Goal: Task Accomplishment & Management: Manage account settings

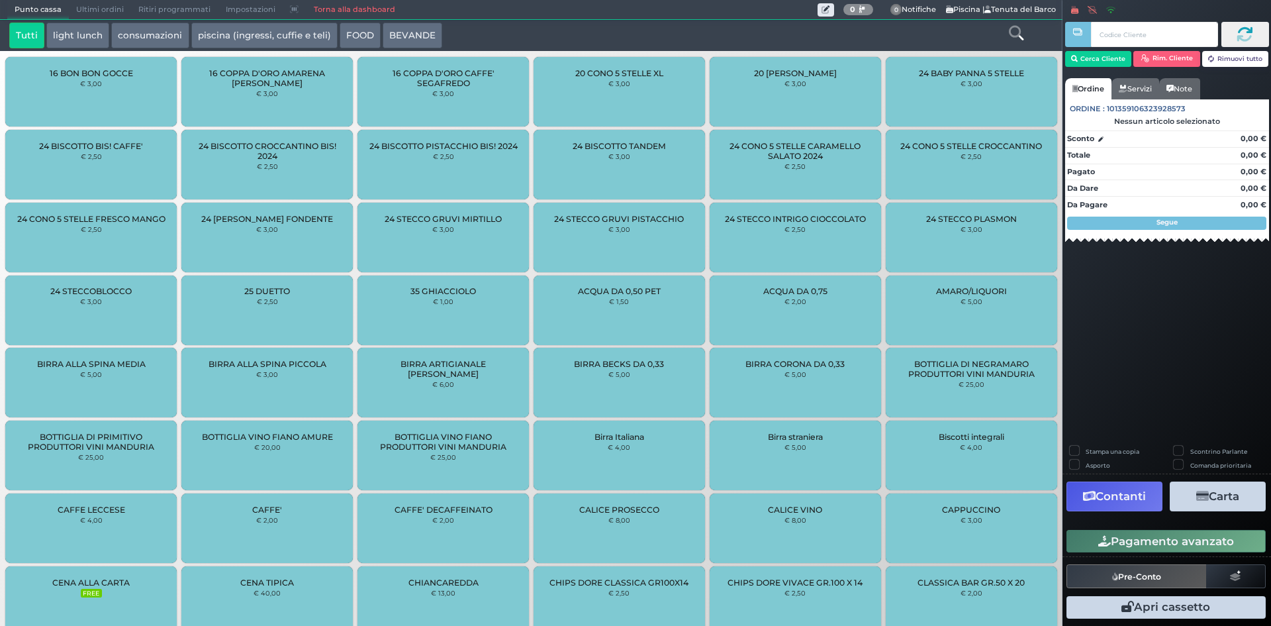
click at [351, 9] on link "Torna alla dashboard" at bounding box center [354, 10] width 96 height 19
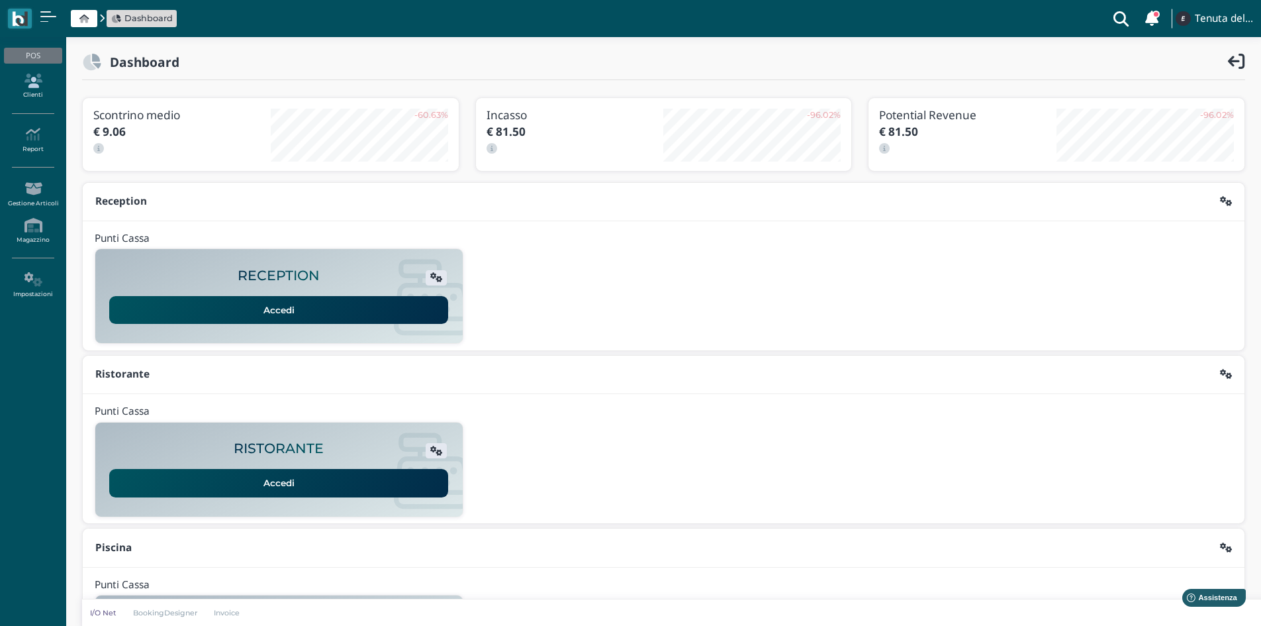
drag, startPoint x: 36, startPoint y: 85, endPoint x: 42, endPoint y: 95, distance: 11.3
click at [37, 85] on icon at bounding box center [33, 80] width 58 height 15
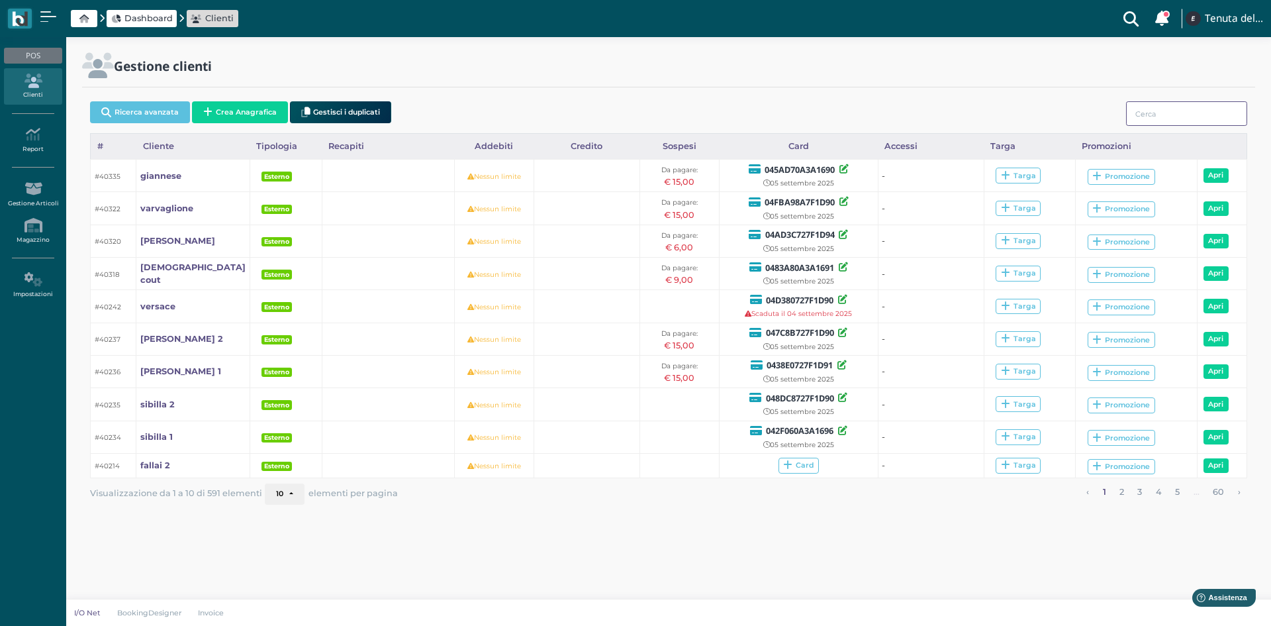
click at [1184, 113] on input "search" at bounding box center [1186, 113] width 121 height 24
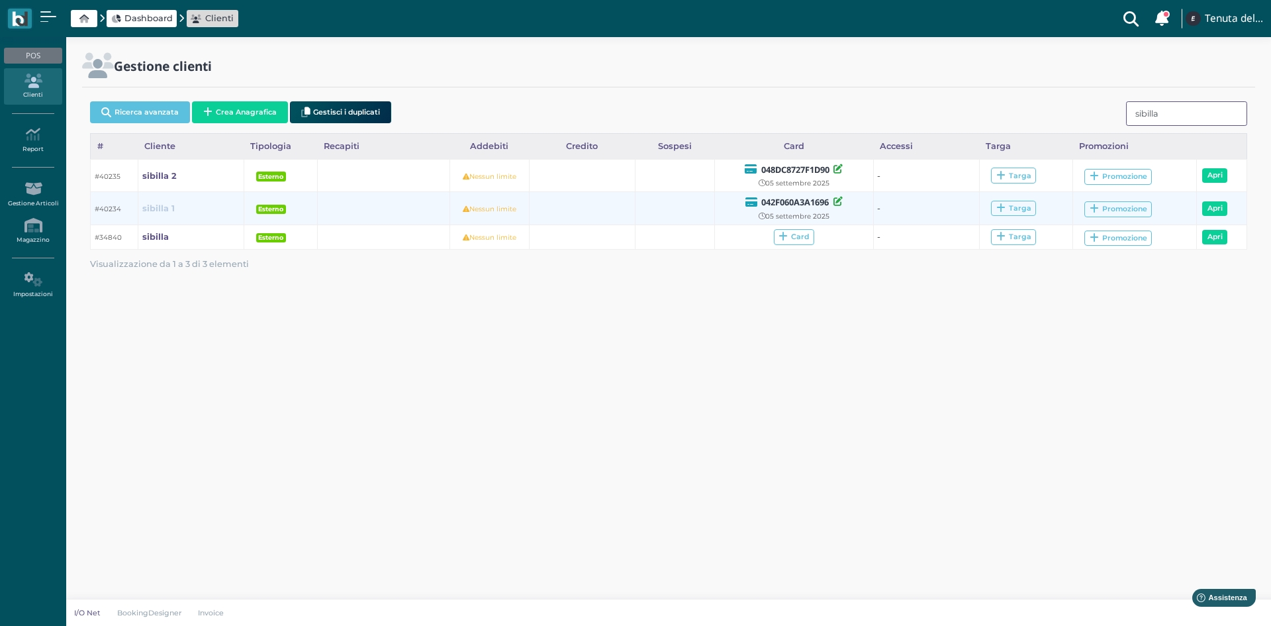
type input "sibilla"
click at [162, 212] on b "sibilla 1" at bounding box center [158, 208] width 32 height 10
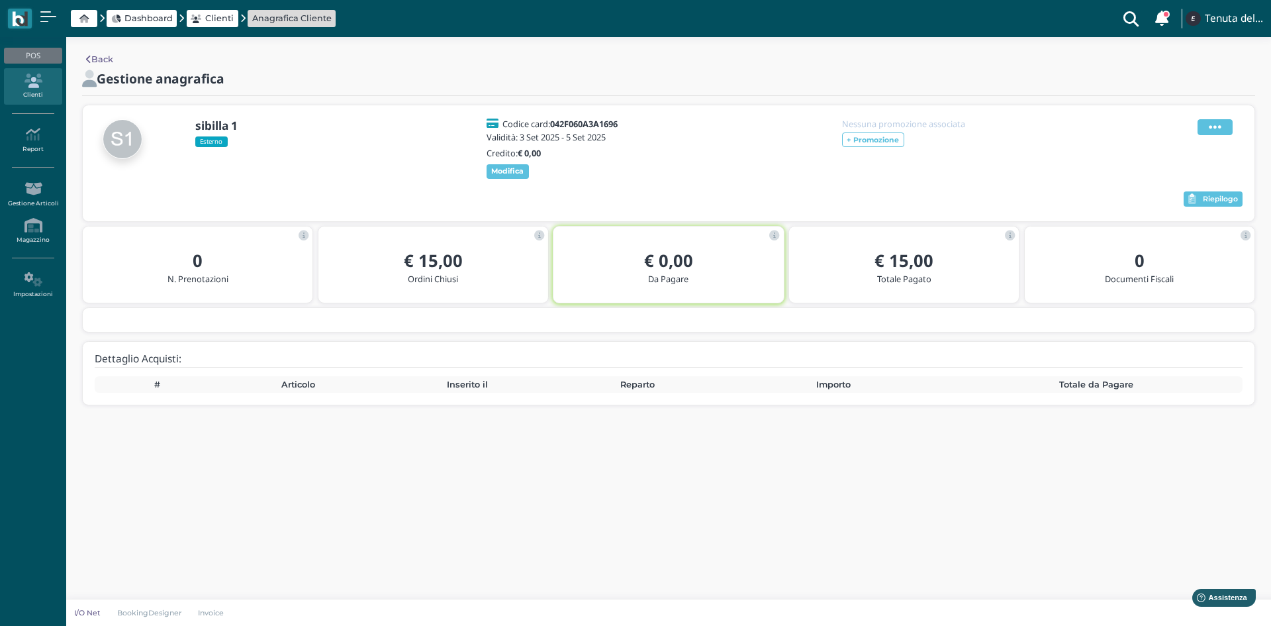
click at [1203, 127] on span at bounding box center [1215, 127] width 35 height 16
click at [1161, 197] on span "Elimina" at bounding box center [1172, 199] width 34 height 13
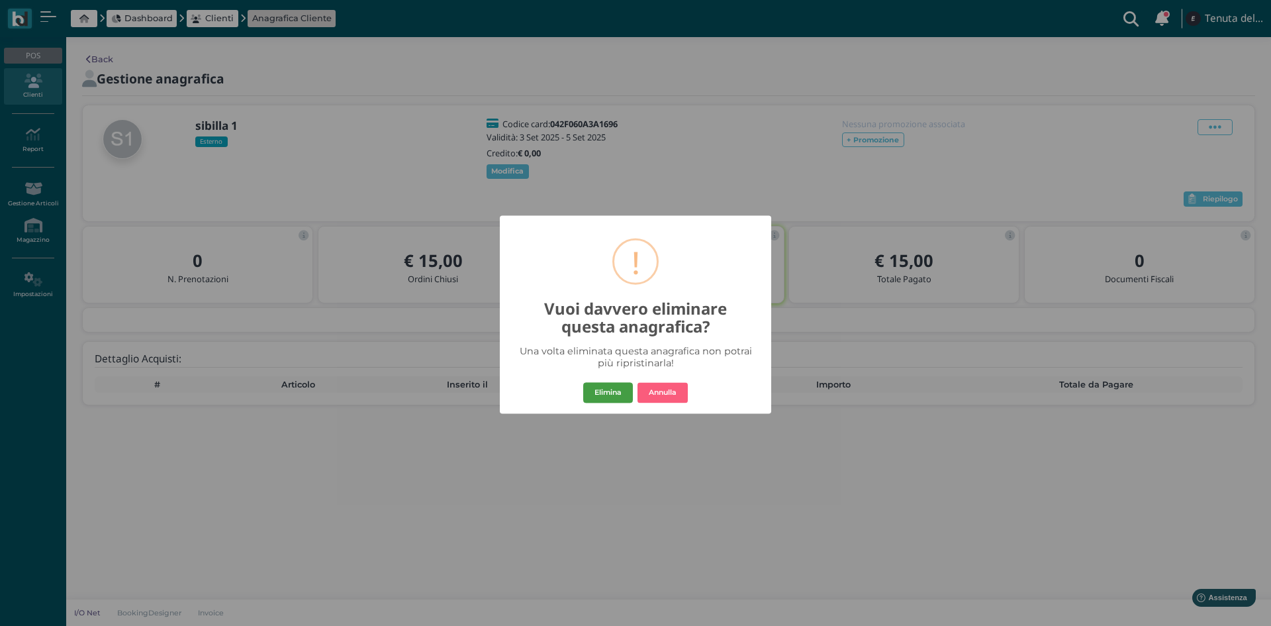
click at [614, 391] on button "Elimina" at bounding box center [608, 392] width 50 height 21
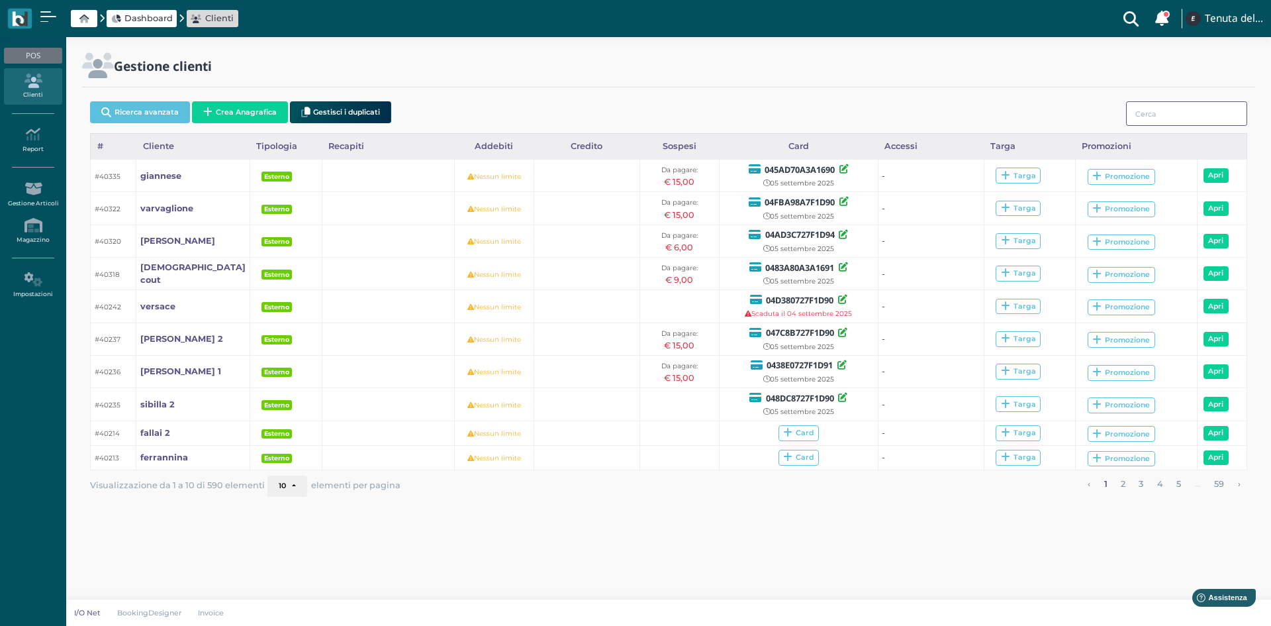
click at [1182, 116] on input "search" at bounding box center [1186, 113] width 121 height 24
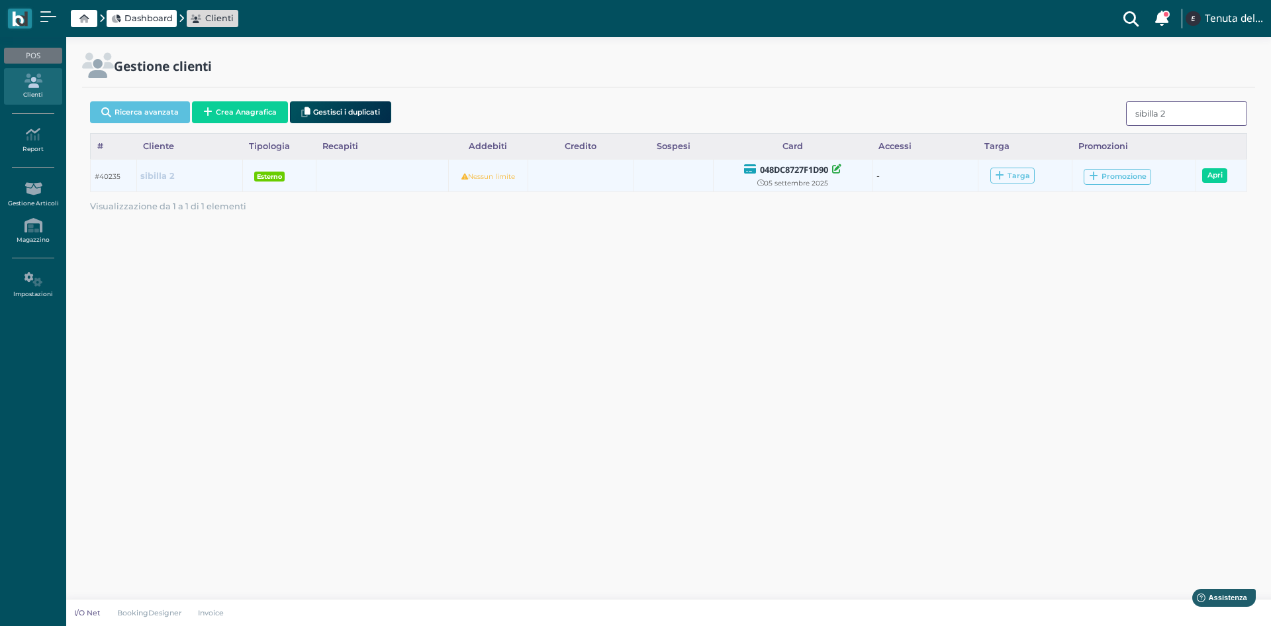
type input "sibilla 2"
click at [160, 177] on b "sibilla 2" at bounding box center [157, 176] width 34 height 10
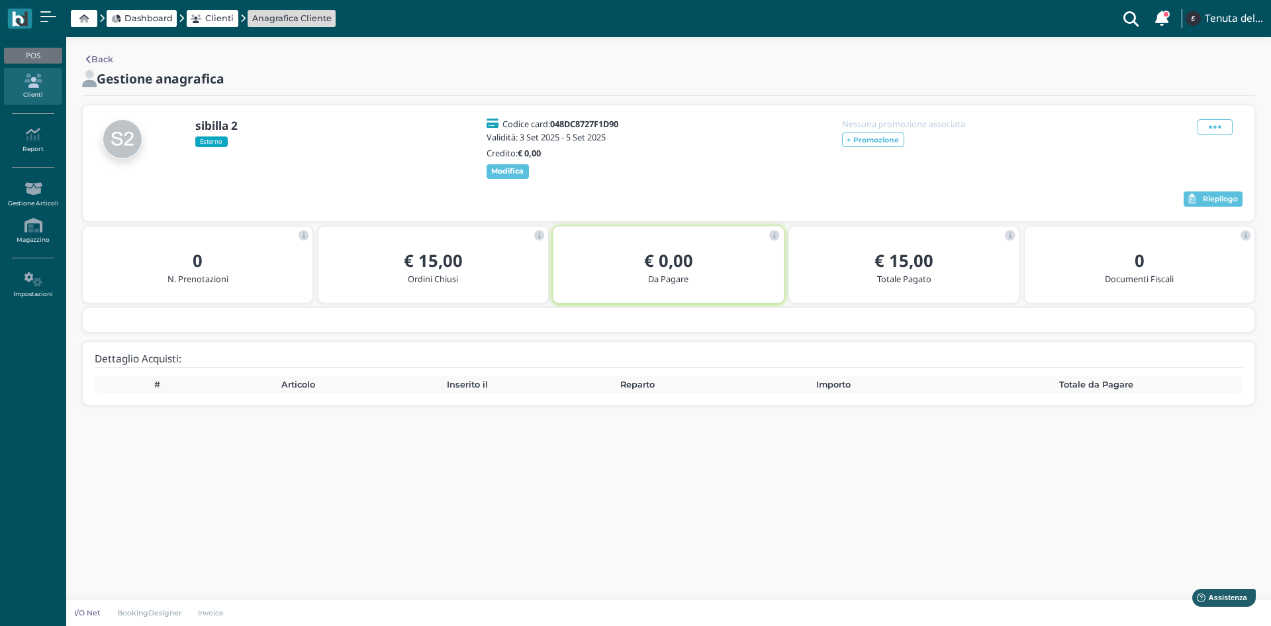
click at [1226, 117] on div "sibilla 2 Esterno Codice card: 048DC8727F1D90 Validità: 3 Set 2025 - 5 Set 2025…" at bounding box center [669, 149] width 1148 height 64
click at [1213, 130] on icon at bounding box center [1215, 127] width 13 height 15
click at [1175, 197] on span "Elimina" at bounding box center [1172, 199] width 34 height 13
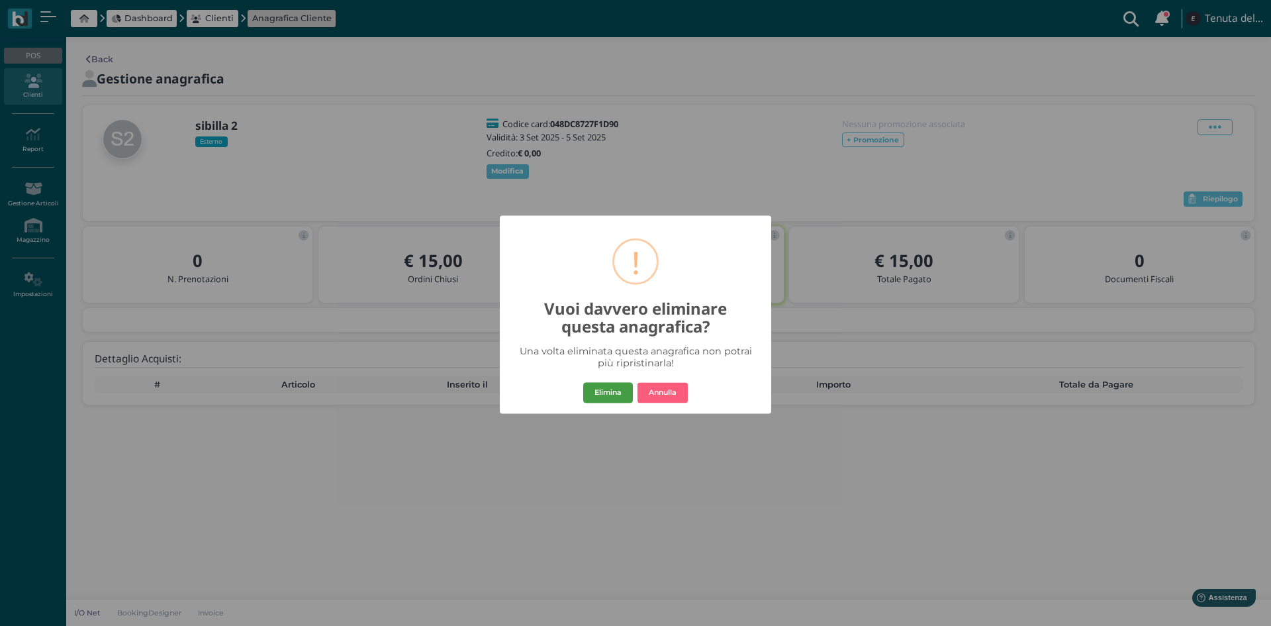
click at [600, 395] on button "Elimina" at bounding box center [608, 392] width 50 height 21
